Goal: Complete application form: Complete application form

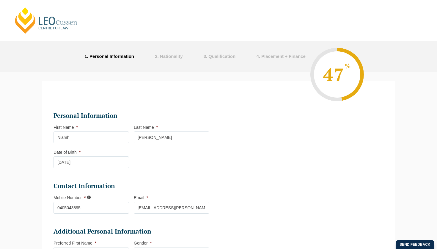
select select "[DEMOGRAPHIC_DATA]"
select select "She/Her/Hers"
select select "Online Full Time Learning"
select select "LLAW7004"
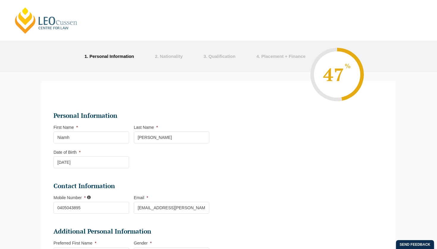
select select "[DATE] ([DATE] to [DATE])"
select select "NAT PLT (SEP) 2025 Full Time Online"
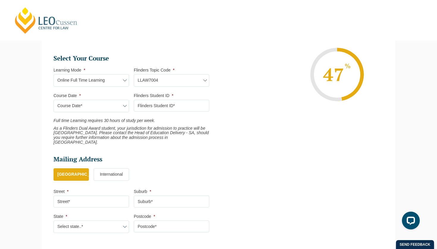
click at [183, 169] on ul "[GEOGRAPHIC_DATA] International" at bounding box center [134, 178] width 161 height 19
click at [174, 103] on input "Flinders Student ID *" at bounding box center [172, 106] width 76 height 12
paste input "2134839"
type input "2134839"
click at [153, 138] on li "Select Your Course This field is hidden when viewing the form Only for Flinder …" at bounding box center [134, 101] width 161 height 94
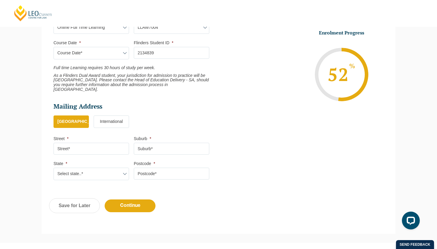
scroll to position [304, 0]
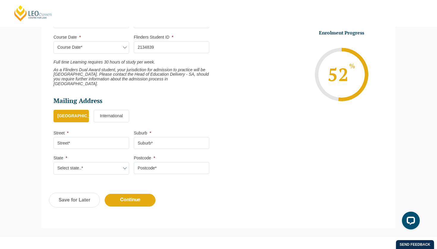
click at [101, 138] on input "Street *" at bounding box center [92, 143] width 76 height 12
type input "[STREET_ADDRESS][PERSON_NAME]"
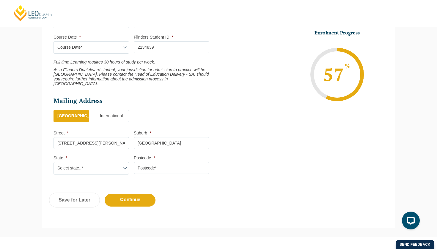
type input "[GEOGRAPHIC_DATA]"
select select "SA"
click at [147, 162] on input "Postcode *" at bounding box center [172, 168] width 76 height 12
type input "5126"
click at [127, 194] on input "Continue" at bounding box center [130, 200] width 51 height 13
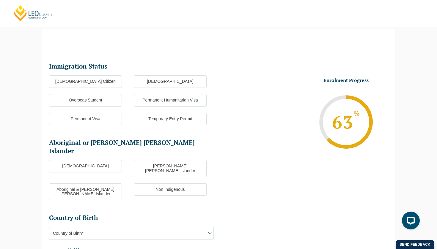
scroll to position [51, 0]
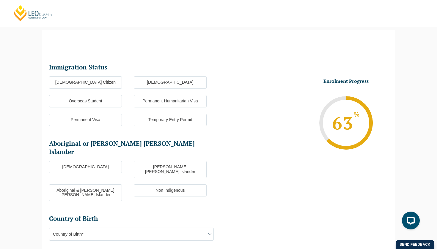
click at [95, 84] on label "[DEMOGRAPHIC_DATA] Citizen" at bounding box center [85, 82] width 73 height 12
click at [0, 0] on input "[DEMOGRAPHIC_DATA] Citizen" at bounding box center [0, 0] width 0 height 0
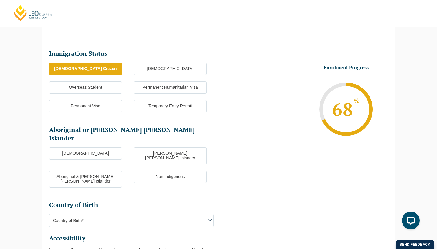
scroll to position [65, 0]
click at [155, 171] on label "Non Indigenous" at bounding box center [170, 177] width 73 height 12
click at [0, 0] on input "Non Indigenous" at bounding box center [0, 0] width 0 height 0
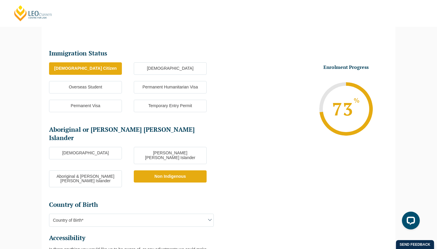
click at [145, 180] on ul "Immigration Status Immigration Status * [DEMOGRAPHIC_DATA] Citizen New [DEMOGRA…" at bounding box center [133, 164] width 169 height 231
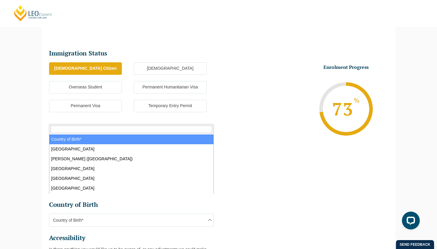
click at [138, 214] on span "Country of Birth*" at bounding box center [131, 220] width 164 height 12
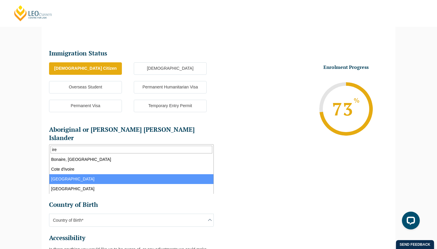
type input "ire"
select select "Ireland 2201"
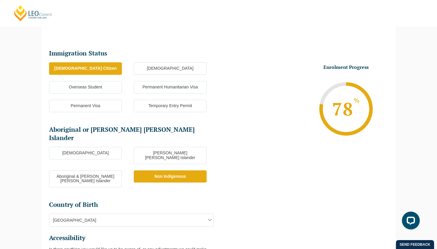
click at [100, 181] on ul "Immigration Status Immigration Status * [DEMOGRAPHIC_DATA] Citizen New [DEMOGRA…" at bounding box center [133, 164] width 169 height 231
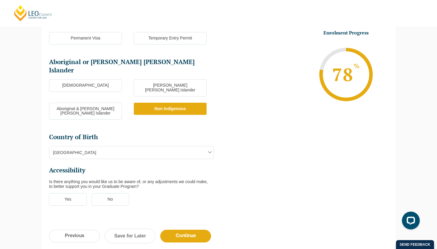
scroll to position [136, 0]
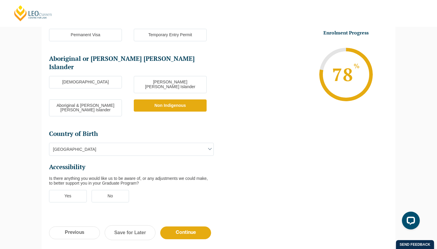
click at [73, 190] on label "Yes" at bounding box center [68, 196] width 38 height 12
click at [0, 0] on input "Yes" at bounding box center [0, 0] width 0 height 0
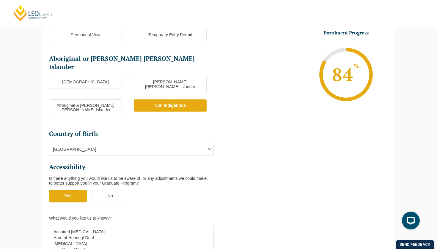
click at [45, 197] on div "Immigration Status Immigration Status * [DEMOGRAPHIC_DATA] Citizen New [DEMOGRA…" at bounding box center [219, 144] width 354 height 381
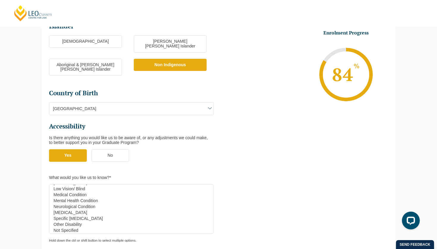
scroll to position [182, 0]
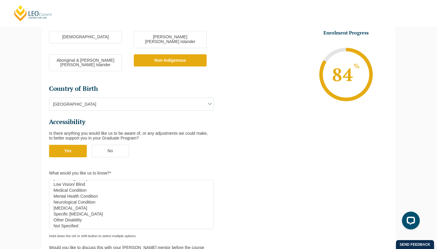
select select "Other Disability"
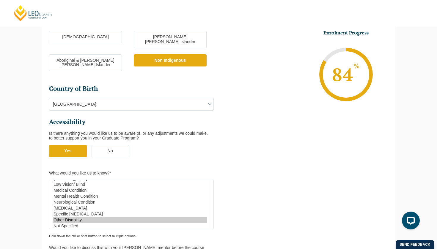
click at [79, 217] on option "Other Disability" at bounding box center [130, 220] width 154 height 6
click at [43, 214] on div "Immigration Status Immigration Status * [DEMOGRAPHIC_DATA] Citizen New [DEMOGRA…" at bounding box center [219, 139] width 354 height 462
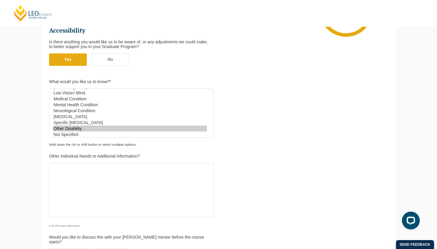
scroll to position [274, 0]
click at [90, 167] on textarea "Other individual needs or additional information?" at bounding box center [131, 189] width 165 height 55
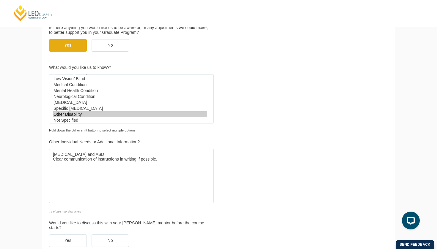
scroll to position [288, 0]
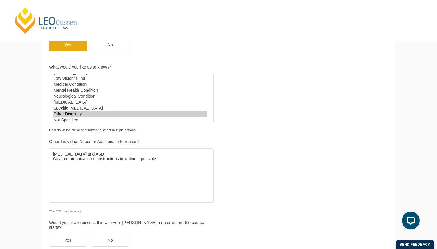
click at [142, 149] on textarea "[MEDICAL_DATA] and ASD Clear communication of instructions in writing if possib…" at bounding box center [131, 176] width 165 height 55
click at [173, 149] on textarea "[MEDICAL_DATA] and ASD Clear communication of instructions in writing where pos…" at bounding box center [131, 176] width 165 height 55
paste textarea "Written clarification of verbal instructions"
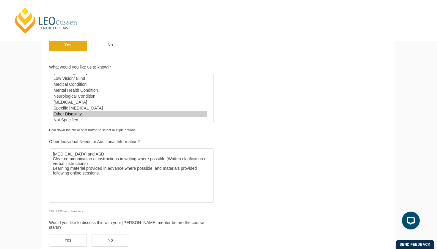
click at [172, 149] on textarea "[MEDICAL_DATA] and ASD Clear communication of instructions in writing where pos…" at bounding box center [131, 176] width 165 height 55
click at [135, 151] on textarea "[MEDICAL_DATA] and ASD Clear communication of instructions in writing where pos…" at bounding box center [131, 176] width 165 height 55
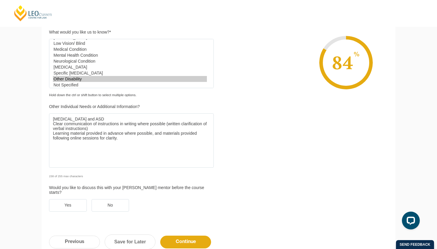
scroll to position [325, 0]
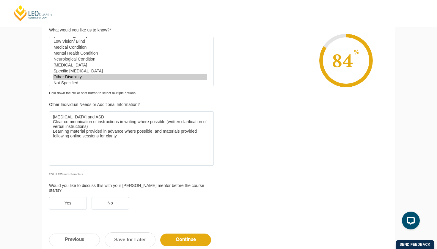
type textarea "[MEDICAL_DATA] and ASD Clear communication of instructions in writing where pos…"
click at [103, 197] on label "No" at bounding box center [111, 203] width 38 height 12
click at [0, 0] on input "No" at bounding box center [0, 0] width 0 height 0
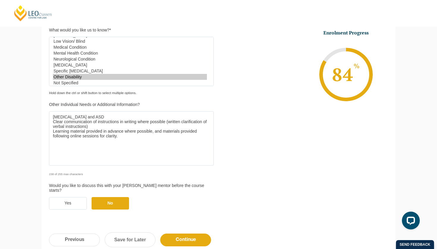
click at [75, 197] on label "Yes" at bounding box center [68, 203] width 38 height 12
click at [0, 0] on input "Yes" at bounding box center [0, 0] width 0 height 0
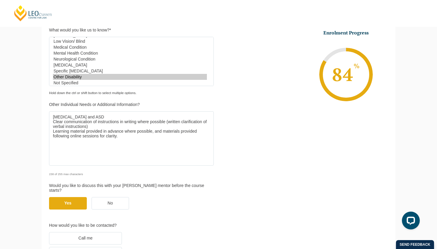
click at [0, 0] on input "Email me" at bounding box center [0, 0] width 0 height 0
click at [86, 232] on label "Call me" at bounding box center [85, 238] width 73 height 12
click at [0, 0] on input "Call me" at bounding box center [0, 0] width 0 height 0
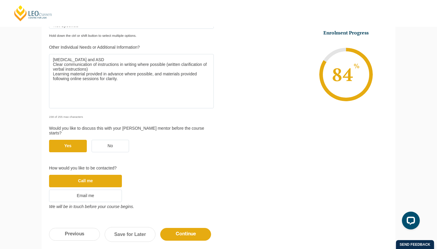
scroll to position [383, 0]
click at [113, 140] on label "No" at bounding box center [111, 146] width 38 height 12
click at [0, 0] on input "No" at bounding box center [0, 0] width 0 height 0
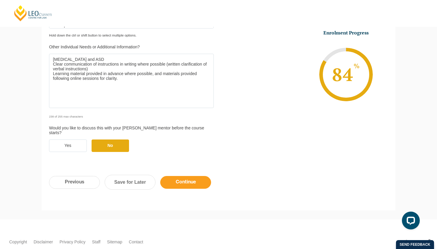
click at [187, 176] on input "Continue" at bounding box center [185, 182] width 51 height 13
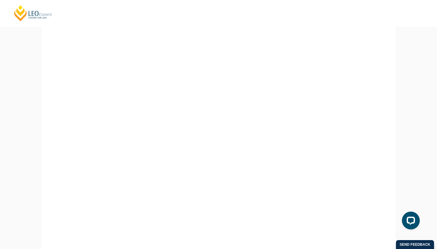
scroll to position [51, 0]
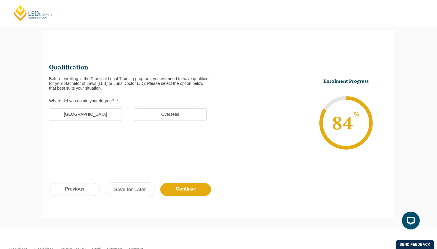
click at [83, 112] on label "[GEOGRAPHIC_DATA]" at bounding box center [85, 115] width 73 height 12
click at [0, 0] on input "[GEOGRAPHIC_DATA]" at bounding box center [0, 0] width 0 height 0
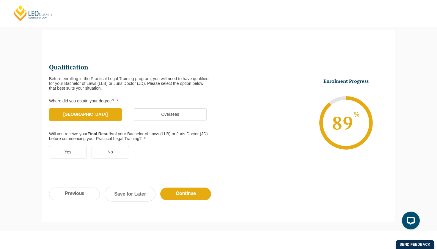
click at [108, 148] on label "No" at bounding box center [111, 152] width 38 height 12
click at [0, 0] on input "No" at bounding box center [0, 0] width 0 height 0
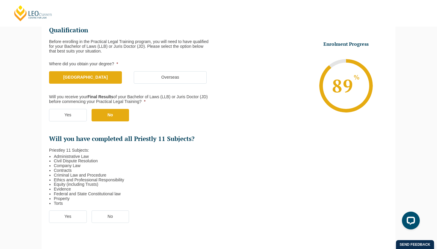
scroll to position [91, 0]
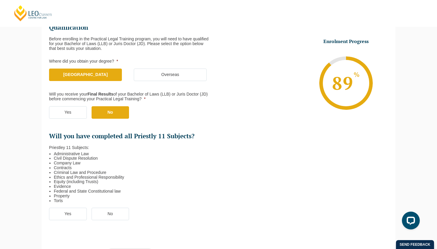
click at [62, 213] on label "Yes" at bounding box center [68, 214] width 38 height 12
click at [0, 0] on input "Yes" at bounding box center [0, 0] width 0 height 0
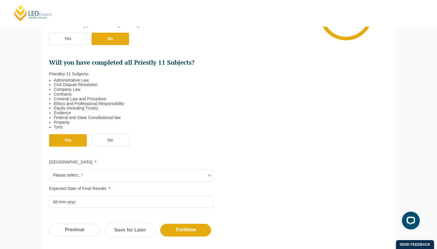
scroll to position [174, 0]
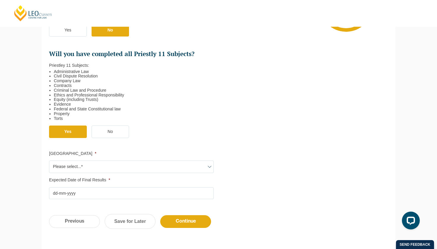
select select "[GEOGRAPHIC_DATA]"
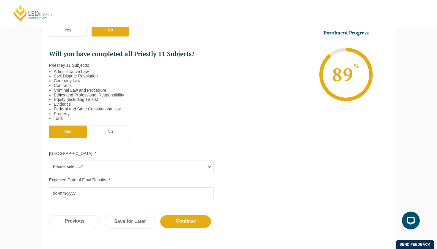
click at [83, 193] on input "Expected Date of Final Results *" at bounding box center [131, 194] width 165 height 12
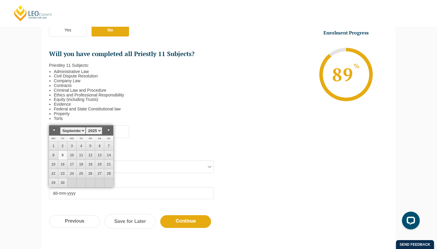
click at [92, 194] on input "Expected Date of Final Results *" at bounding box center [131, 194] width 165 height 12
